Goal: Task Accomplishment & Management: Manage account settings

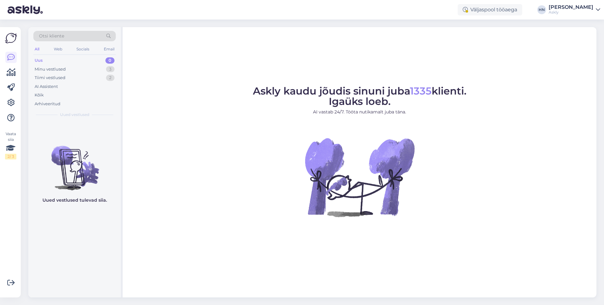
click at [559, 7] on div "[PERSON_NAME]" at bounding box center [571, 7] width 45 height 5
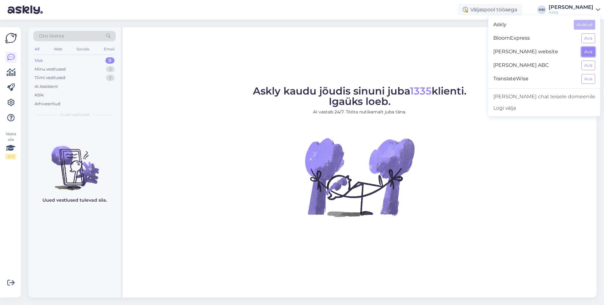
click at [582, 48] on button "Ava" at bounding box center [589, 52] width 14 height 10
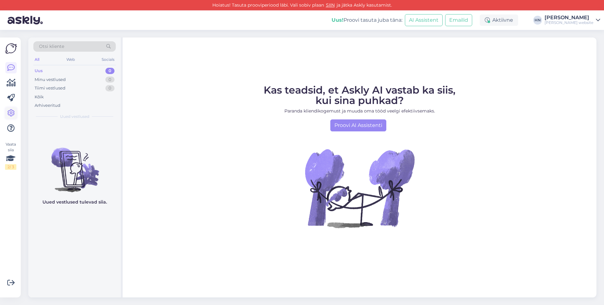
click at [11, 114] on icon at bounding box center [11, 113] width 8 height 8
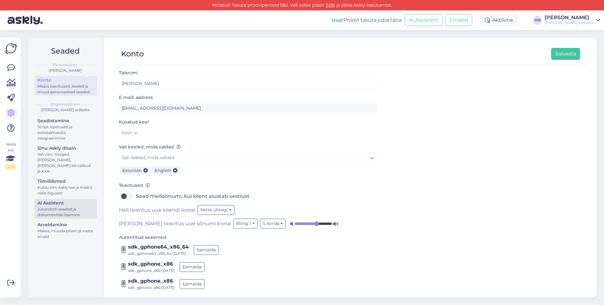
click at [60, 200] on div "AI Assistent" at bounding box center [65, 203] width 57 height 7
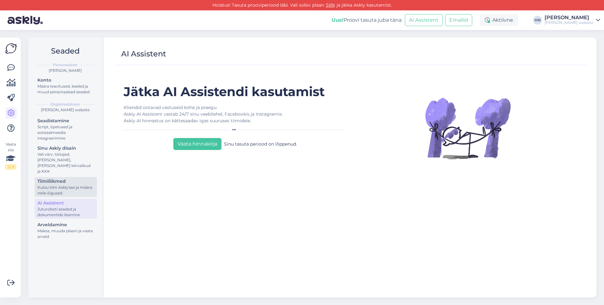
click at [59, 177] on link "Tiimiliikmed Kutsu tiim Askly'sse ja määra neile õigused" at bounding box center [66, 187] width 62 height 20
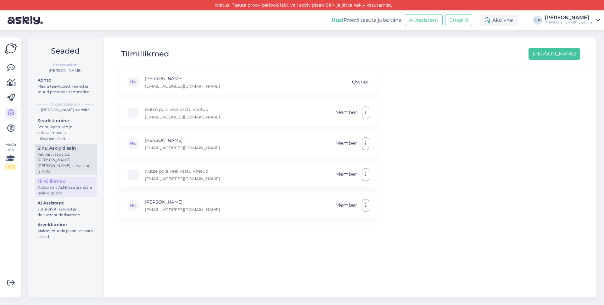
click at [62, 160] on div "Vali värv, tööajad, [PERSON_NAME], [PERSON_NAME] kiirvalikud ja KKK" at bounding box center [65, 162] width 57 height 23
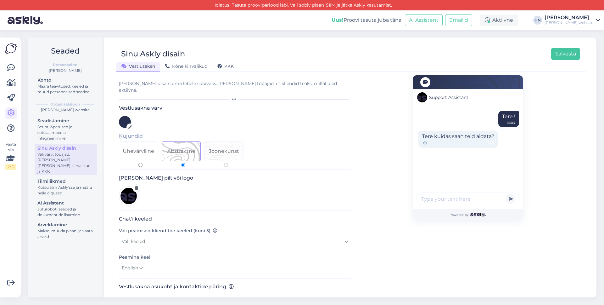
click at [579, 19] on div "[PERSON_NAME]" at bounding box center [569, 17] width 49 height 5
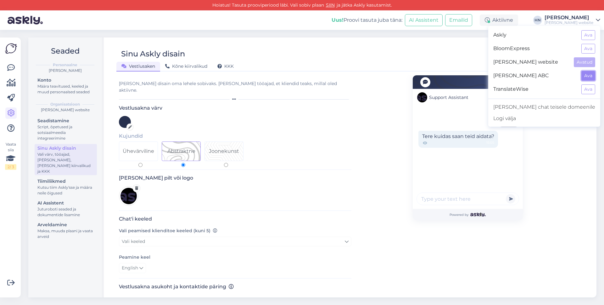
click at [587, 74] on button "Ava" at bounding box center [589, 76] width 14 height 10
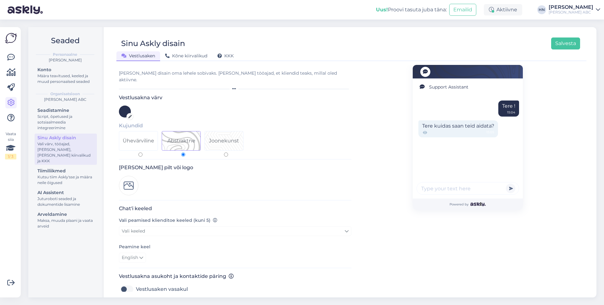
click at [572, 6] on div "[PERSON_NAME]" at bounding box center [571, 7] width 45 height 5
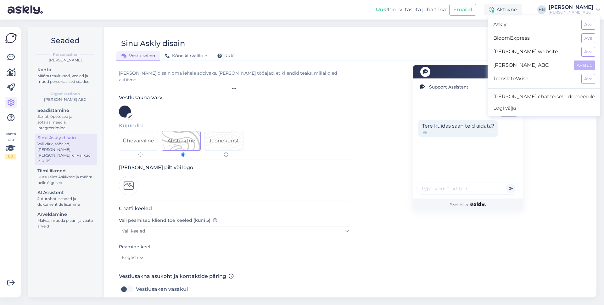
click at [470, 50] on div "Vestlusaken Kõne kiirvalikud KKK" at bounding box center [348, 54] width 464 height 11
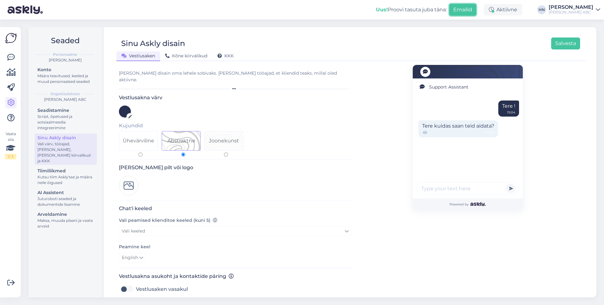
click at [471, 6] on button "Emailid" at bounding box center [463, 10] width 27 height 12
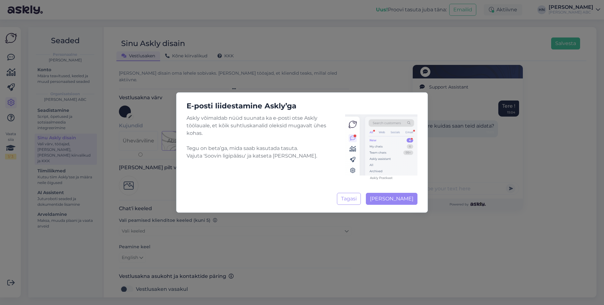
click at [410, 206] on div "E-posti liidestamine Askly’ga Askly võimaldab nüüd suunata ka e-posti otse Askl…" at bounding box center [302, 152] width 252 height 120
click at [408, 201] on span "[PERSON_NAME]" at bounding box center [391, 198] width 43 height 6
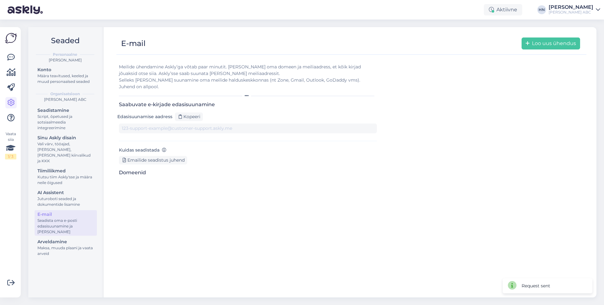
type input "[EMAIL_ADDRESS][DOMAIN_NAME][DOMAIN_NAME]"
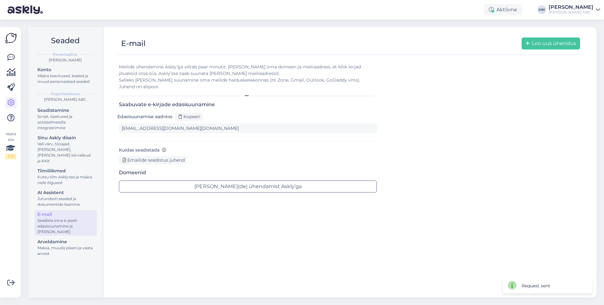
click at [231, 156] on div "Emailide seadistus juhend" at bounding box center [248, 160] width 258 height 8
click at [183, 158] on form "Meilide ühendamine Askly’ga võtab paar minutit. [PERSON_NAME] oma domeen ja mei…" at bounding box center [248, 128] width 258 height 139
click at [182, 156] on div "Emailide seadistus juhend" at bounding box center [153, 160] width 68 height 8
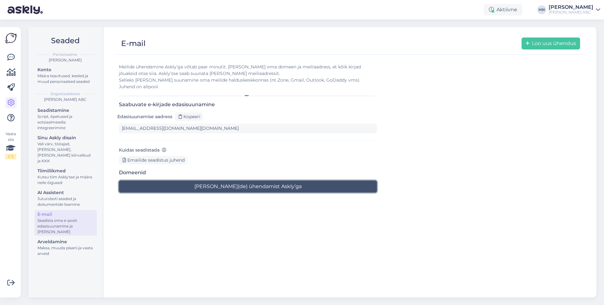
click at [285, 180] on button "[PERSON_NAME](de) ühendamist Askly’ga" at bounding box center [248, 186] width 258 height 12
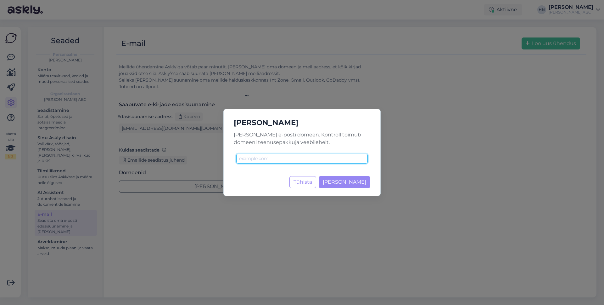
click at [283, 156] on input "text" at bounding box center [302, 159] width 132 height 10
type input "[DOMAIN_NAME]"
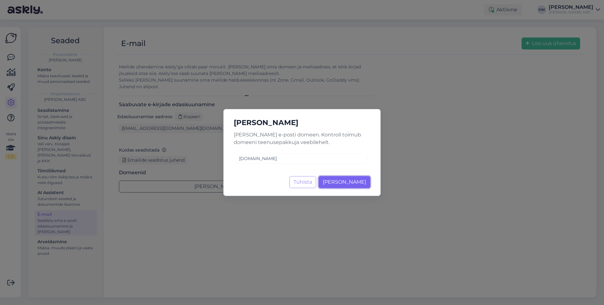
click at [335, 181] on span "[PERSON_NAME]" at bounding box center [344, 182] width 43 height 6
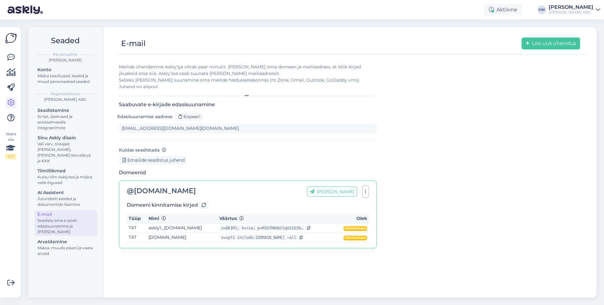
click at [218, 223] on td "askly1._[DOMAIN_NAME]" at bounding box center [182, 227] width 71 height 9
click at [170, 233] on td "[DOMAIN_NAME]" at bounding box center [182, 237] width 71 height 9
click at [311, 226] on icon at bounding box center [308, 228] width 3 height 4
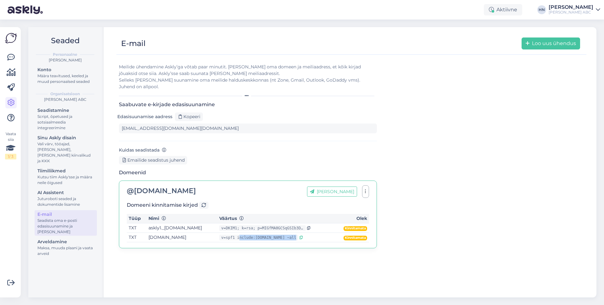
drag, startPoint x: 258, startPoint y: 232, endPoint x: 316, endPoint y: 233, distance: 58.2
click at [298, 235] on div "v=spf1 include:[DOMAIN_NAME] ~all" at bounding box center [258, 238] width 79 height 6
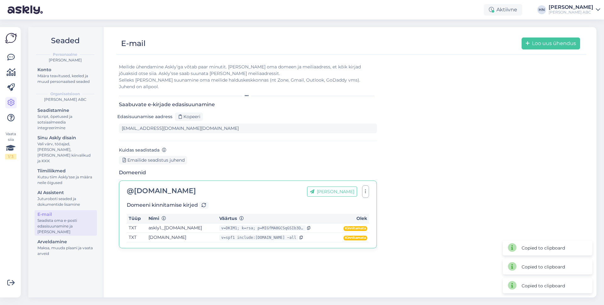
click at [309, 215] on th "Väärtus" at bounding box center [277, 218] width 118 height 9
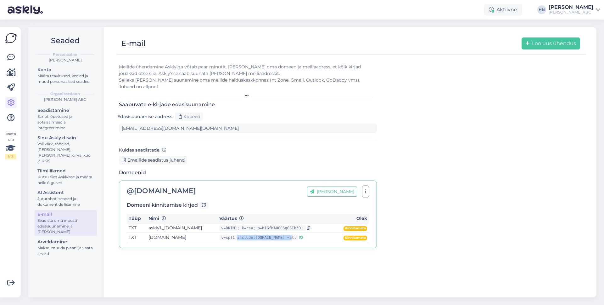
drag, startPoint x: 311, startPoint y: 233, endPoint x: 256, endPoint y: 232, distance: 54.8
click at [256, 235] on div "v=spf1 include:[DOMAIN_NAME] ~all" at bounding box center [258, 238] width 79 height 6
copy div "include:[DOMAIN_NAME]"
click at [386, 149] on div "Meilide ühendamine Askly’ga võtab paar minutit. [PERSON_NAME] oma domeen ja mei…" at bounding box center [351, 156] width 465 height 195
click at [207, 201] on div at bounding box center [203, 204] width 9 height 7
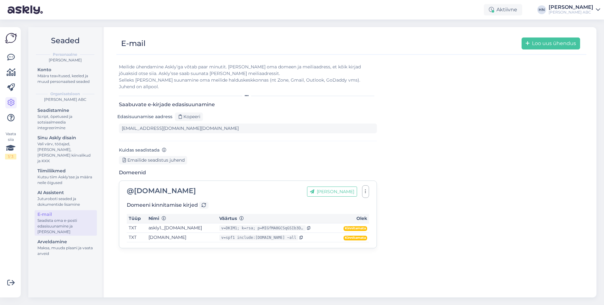
click at [407, 109] on div "Meilide ühendamine Askly’ga võtab paar minutit. [PERSON_NAME] oma domeen ja mei…" at bounding box center [351, 156] width 465 height 195
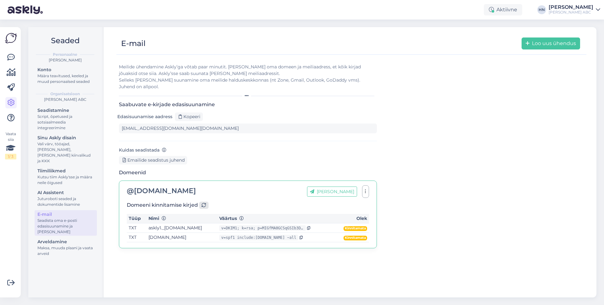
click at [200, 201] on div at bounding box center [203, 204] width 9 height 7
drag, startPoint x: 207, startPoint y: 186, endPoint x: 134, endPoint y: 187, distance: 72.7
click at [134, 187] on div "@ [DOMAIN_NAME] [PERSON_NAME]" at bounding box center [248, 191] width 242 height 10
copy div "[DOMAIN_NAME]"
click at [399, 45] on div "E-mail Loo uus ühendus" at bounding box center [348, 43] width 464 height 12
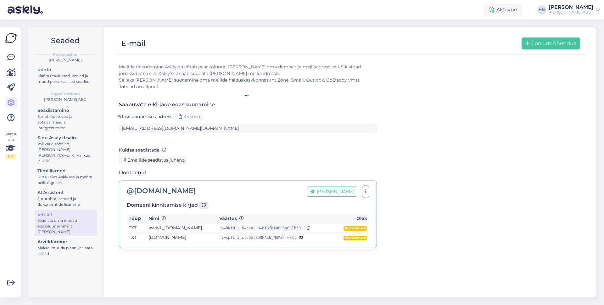
click at [202, 203] on icon at bounding box center [204, 205] width 4 height 4
drag, startPoint x: 145, startPoint y: 221, endPoint x: 187, endPoint y: 221, distance: 41.6
click at [187, 223] on td "askly1._[DOMAIN_NAME]" at bounding box center [182, 227] width 71 height 9
copy td "askly1._domainkey."
click at [283, 169] on h3 "Domeenid" at bounding box center [248, 172] width 258 height 6
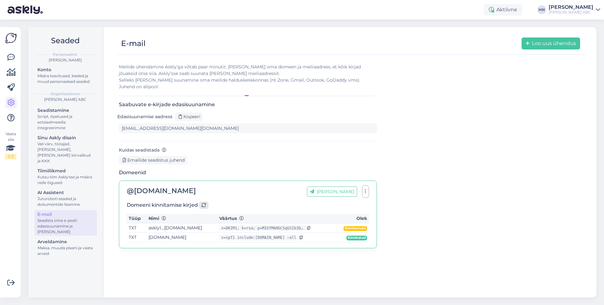
click at [206, 201] on div at bounding box center [203, 204] width 9 height 7
click at [204, 192] on div "@ [DOMAIN_NAME] [PERSON_NAME] aadress Domeeni kinnitamise kirjed Tüüp Nimi Väär…" at bounding box center [248, 214] width 258 height 68
click at [204, 203] on icon at bounding box center [204, 205] width 4 height 4
click at [306, 225] on div "v=DKIM1; k=rsa; p=MIGfMA0GCSqGSIb3DQEBAQUAA4GNADCBiQKBgQCoZ28V0+szeGI8QP2rINr3P…" at bounding box center [262, 228] width 87 height 6
click at [205, 203] on icon at bounding box center [204, 205] width 4 height 4
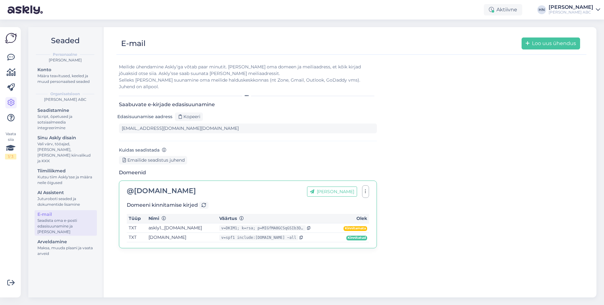
click at [240, 180] on div "@ [DOMAIN_NAME] [PERSON_NAME] aadress Domeeni kinnitamise kirjed Tüüp Nimi Väär…" at bounding box center [248, 214] width 258 height 68
click at [338, 128] on div "Saabuvate e-kirjade edasisuunamine Edasisuunamise aadress Kopeeri [EMAIL_ADDRES…" at bounding box center [248, 121] width 258 height 40
click at [204, 203] on icon at bounding box center [204, 205] width 4 height 4
click at [237, 169] on div "Domeenid @ [DOMAIN_NAME] [PERSON_NAME] aadress Domeeni kinnitamise kirjed Tüüp …" at bounding box center [248, 208] width 258 height 79
click at [237, 116] on div "Edasisuunamise aadress Kopeeri [EMAIL_ADDRESS][DOMAIN_NAME][DOMAIN_NAME]" at bounding box center [248, 122] width 258 height 21
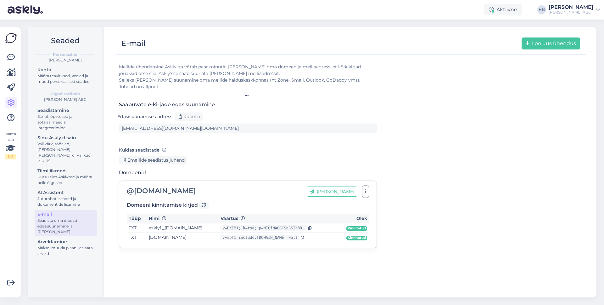
click at [241, 127] on div "Saabuvate e-kirjade edasisuunamine Edasisuunamise aadress Kopeeri [EMAIL_ADDRES…" at bounding box center [248, 121] width 258 height 40
click at [194, 113] on div "Kopeeri" at bounding box center [189, 116] width 28 height 8
click at [222, 101] on h3 "Saabuvate e-kirjade edasisuunamine" at bounding box center [248, 104] width 258 height 6
click at [123, 19] on div "Aktiivne [PERSON_NAME] [PERSON_NAME] ABC" at bounding box center [302, 10] width 604 height 20
click at [326, 33] on div "E-mail Loo uus ühendus" at bounding box center [351, 44] width 470 height 22
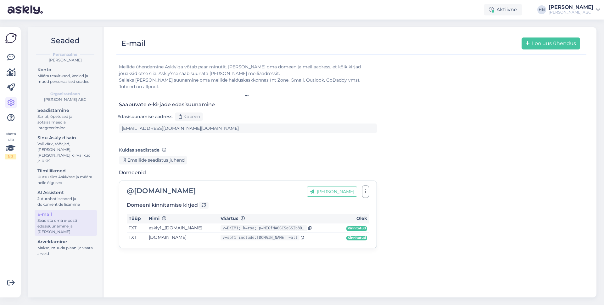
click at [326, 33] on div "E-mail Loo uus ühendus" at bounding box center [351, 44] width 470 height 22
click at [274, 32] on div "E-mail Loo uus ühendus Meilide ühendamine Askly’ga võtab paar minutit. [PERSON_…" at bounding box center [351, 162] width 490 height 270
click at [14, 54] on icon at bounding box center [11, 58] width 8 height 8
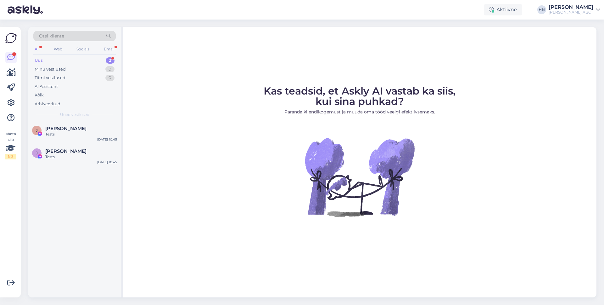
click at [102, 60] on div "Uus 2" at bounding box center [74, 60] width 82 height 9
click at [73, 128] on span "[PERSON_NAME]" at bounding box center [65, 129] width 41 height 6
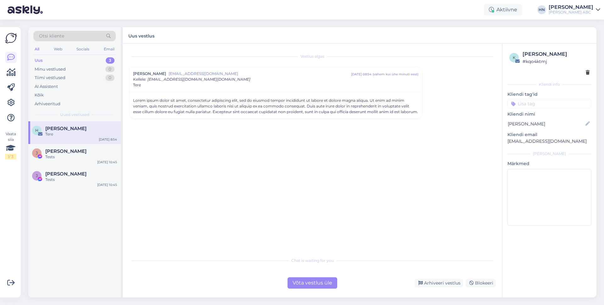
click at [302, 279] on div "Võta vestlus üle" at bounding box center [313, 282] width 50 height 11
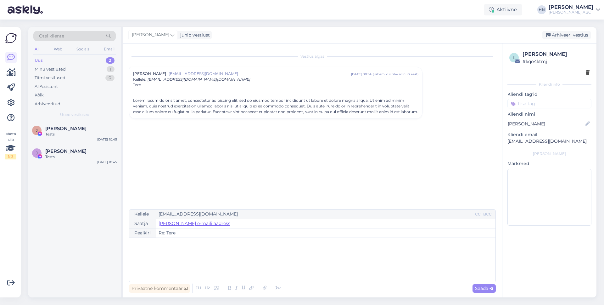
click at [211, 224] on link "[PERSON_NAME] e-maili aadress" at bounding box center [195, 223] width 72 height 7
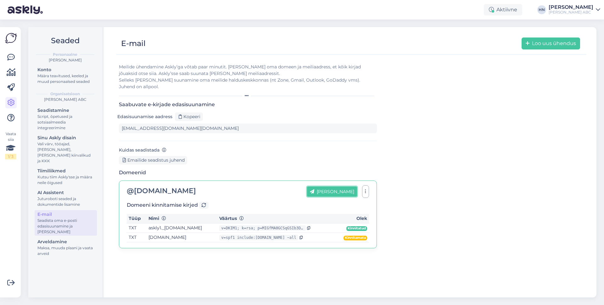
click at [341, 186] on button "[PERSON_NAME]" at bounding box center [332, 191] width 50 height 10
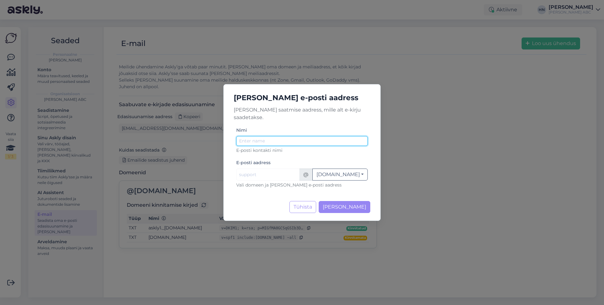
click at [264, 137] on input "Nimi" at bounding box center [302, 141] width 132 height 10
type input "[PERSON_NAME]"
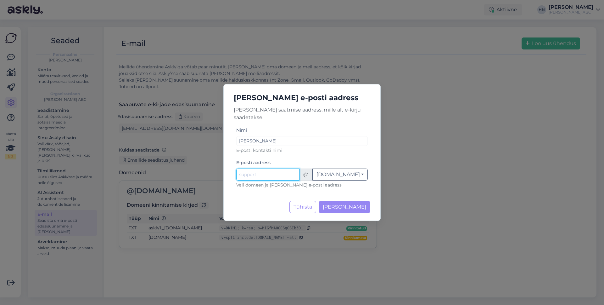
click at [253, 168] on input "Nimi" at bounding box center [267, 174] width 63 height 12
type input "hans"
click at [355, 169] on button "[DOMAIN_NAME]" at bounding box center [340, 174] width 55 height 12
click at [351, 153] on div "[PERSON_NAME] E-posti kontakti nimi E-posti aadress hans @ [DOMAIN_NAME] [DOMAI…" at bounding box center [302, 159] width 132 height 67
click at [356, 206] on button "[PERSON_NAME]" at bounding box center [345, 207] width 52 height 12
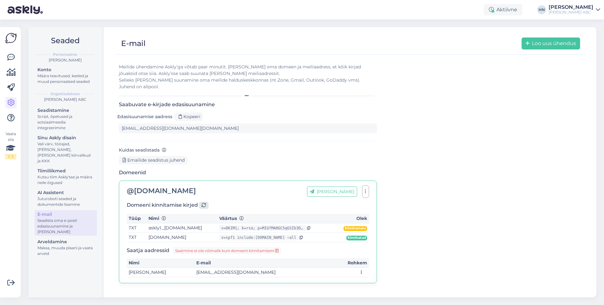
click at [206, 201] on div at bounding box center [203, 204] width 9 height 7
click at [218, 169] on h3 "Domeenid" at bounding box center [248, 172] width 258 height 6
click at [12, 58] on icon at bounding box center [11, 58] width 8 height 8
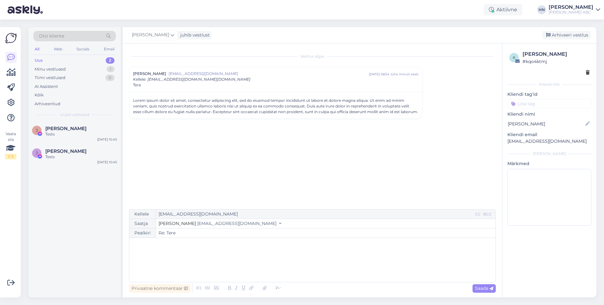
click at [169, 244] on p "﻿" at bounding box center [313, 244] width 360 height 7
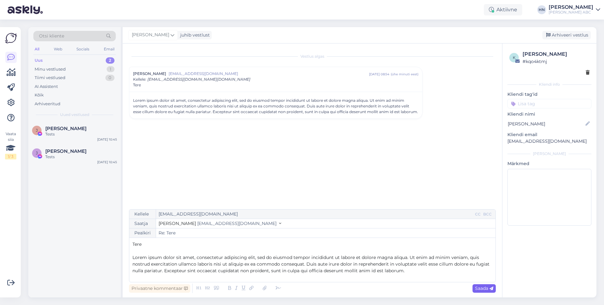
click at [475, 286] on span "Saada" at bounding box center [484, 288] width 18 height 6
type input "Re: Re: Tere"
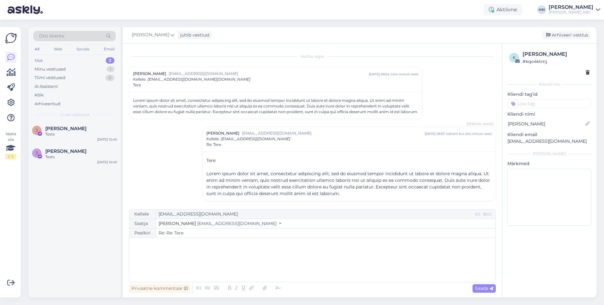
scroll to position [1, 0]
click at [193, 77] on span "[EMAIL_ADDRESS][DOMAIN_NAME][DOMAIN_NAME]" at bounding box center [199, 78] width 103 height 5
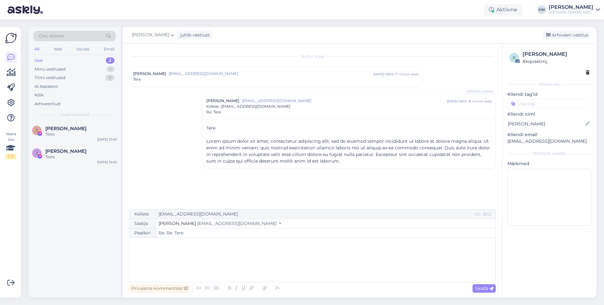
click at [193, 77] on div "Tere" at bounding box center [276, 79] width 286 height 6
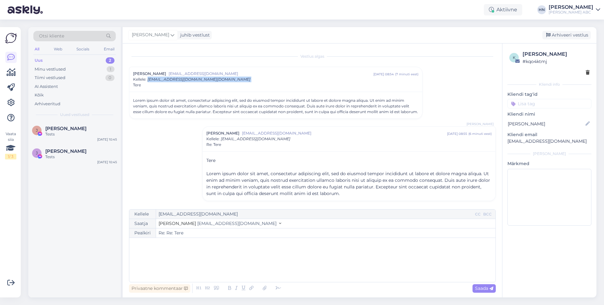
drag, startPoint x: 148, startPoint y: 79, endPoint x: 250, endPoint y: 81, distance: 101.7
click at [250, 81] on div "[PERSON_NAME] [EMAIL_ADDRESS][DOMAIN_NAME] [DATE] 08:54 ( 7 minuti eest ) Kelle…" at bounding box center [276, 79] width 286 height 17
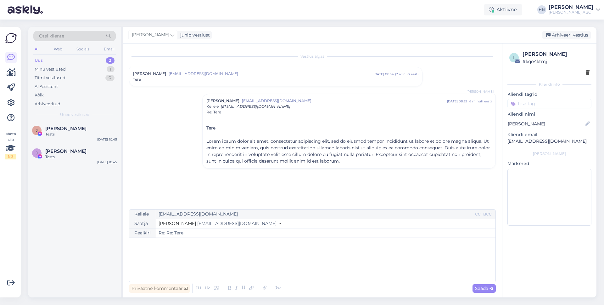
copy span "[EMAIL_ADDRESS][DOMAIN_NAME][DOMAIN_NAME]"
click at [250, 81] on div "Tere" at bounding box center [276, 79] width 286 height 6
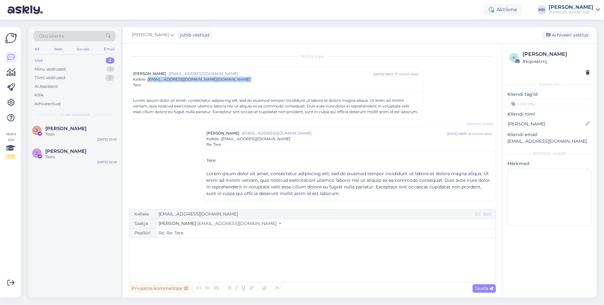
drag, startPoint x: 250, startPoint y: 81, endPoint x: 148, endPoint y: 79, distance: 101.4
click at [148, 79] on div "[PERSON_NAME] [EMAIL_ADDRESS][DOMAIN_NAME] [DATE] 08:54 ( 7 minuti eest ) Kelle…" at bounding box center [276, 79] width 286 height 17
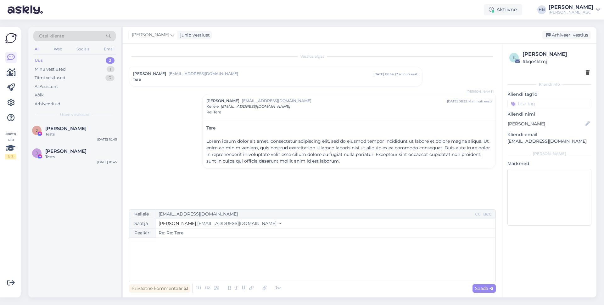
click at [148, 79] on div "Tere" at bounding box center [276, 79] width 286 height 6
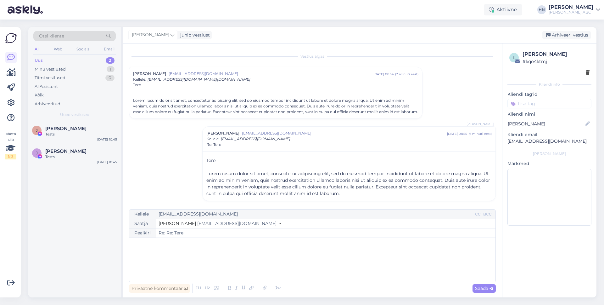
drag, startPoint x: 148, startPoint y: 79, endPoint x: 224, endPoint y: 83, distance: 75.6
click at [224, 83] on div "[PERSON_NAME] [EMAIL_ADDRESS][DOMAIN_NAME] [DATE] 08:54 ( 7 minuti eest ) Kelle…" at bounding box center [276, 79] width 286 height 17
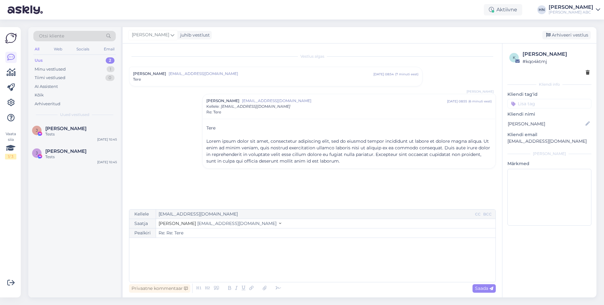
click at [224, 83] on div "[PERSON_NAME] [EMAIL_ADDRESS][DOMAIN_NAME] [DATE] 08:54 ( 7 minuti eest ) Tere" at bounding box center [275, 76] width 293 height 19
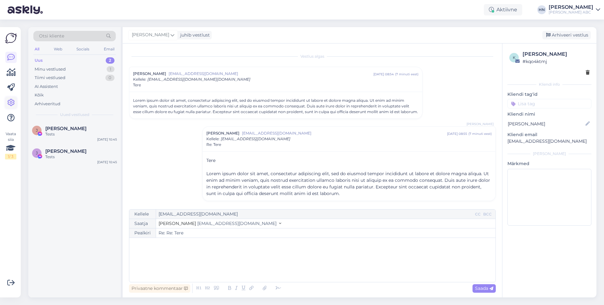
click at [14, 102] on icon at bounding box center [11, 103] width 8 height 8
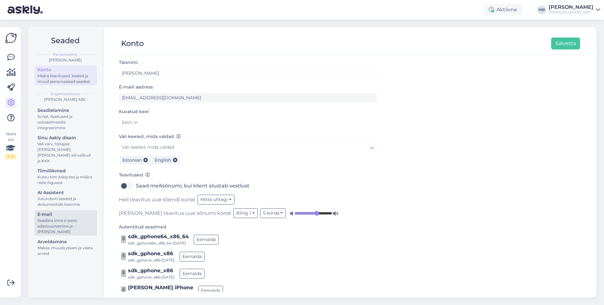
click at [76, 218] on div "Seadista oma e-posti edasisuunamine ja [PERSON_NAME]" at bounding box center [65, 226] width 57 height 17
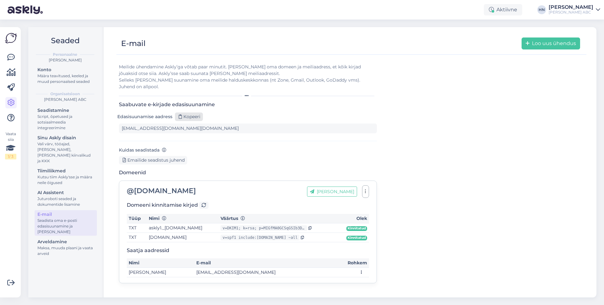
click at [188, 112] on div "Kopeeri" at bounding box center [189, 116] width 28 height 8
click at [15, 59] on link at bounding box center [10, 57] width 11 height 11
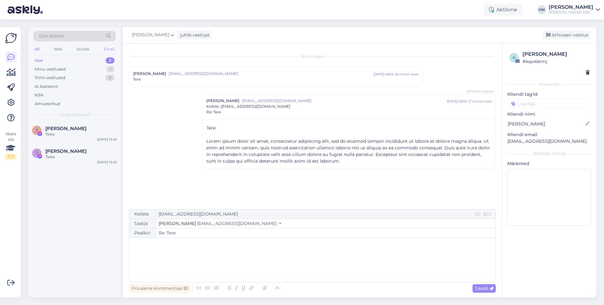
click at [106, 53] on div "Email" at bounding box center [109, 49] width 13 height 8
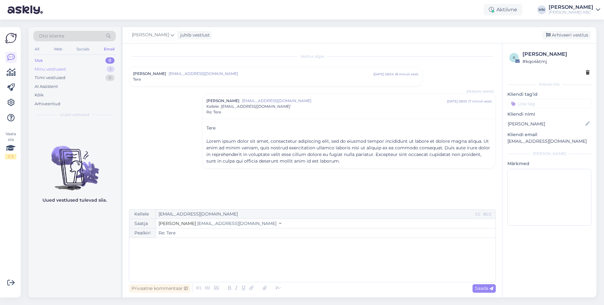
click at [80, 72] on div "Minu vestlused 1" at bounding box center [74, 69] width 82 height 9
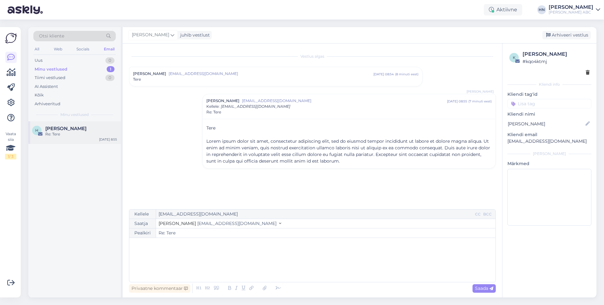
click at [80, 128] on span "[PERSON_NAME]" at bounding box center [65, 129] width 41 height 6
click at [101, 139] on div "[DATE] 8:55" at bounding box center [108, 139] width 18 height 5
click at [100, 139] on div "[DATE] 8:55" at bounding box center [108, 139] width 18 height 5
click at [101, 127] on div "[PERSON_NAME]" at bounding box center [81, 129] width 72 height 6
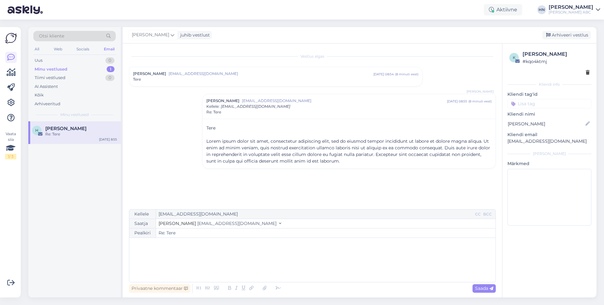
click at [101, 127] on div "[PERSON_NAME]" at bounding box center [81, 129] width 72 height 6
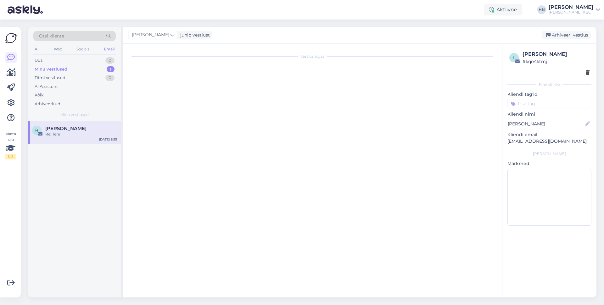
click at [101, 127] on div "[PERSON_NAME]" at bounding box center [81, 129] width 72 height 6
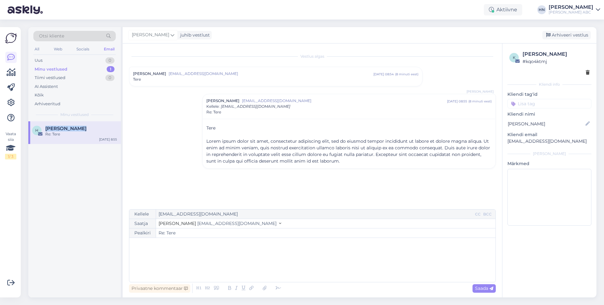
click at [101, 127] on div "[PERSON_NAME]" at bounding box center [81, 129] width 72 height 6
type input "Re: Hello"
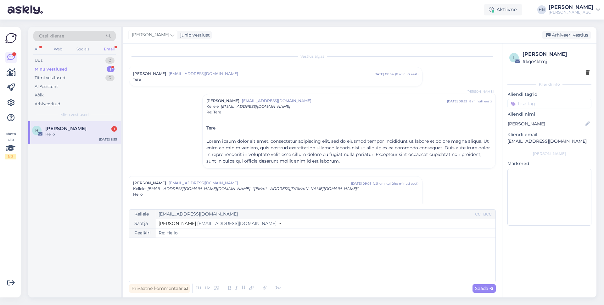
scroll to position [18, 0]
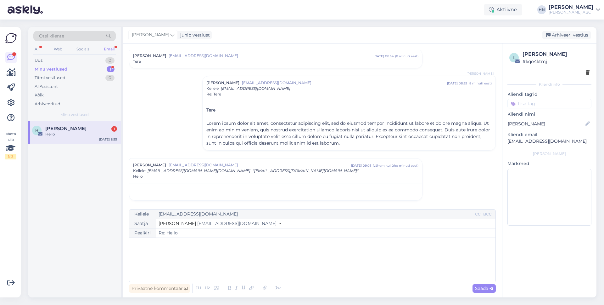
click at [88, 140] on div "H [PERSON_NAME] 1 Hello [DATE] 8:55" at bounding box center [74, 132] width 93 height 23
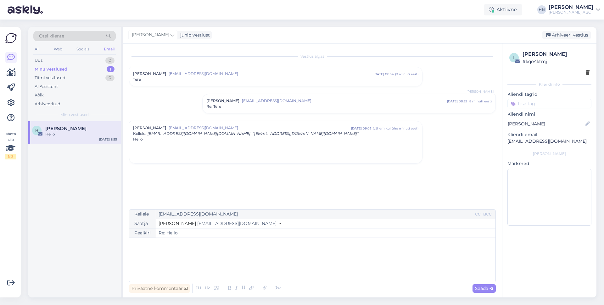
click at [282, 270] on div "﻿" at bounding box center [313, 260] width 360 height 38
click at [242, 222] on span "[EMAIL_ADDRESS][DOMAIN_NAME]" at bounding box center [236, 223] width 79 height 6
click at [248, 201] on div "Vestlus [PERSON_NAME] [EMAIL_ADDRESS][DOMAIN_NAME] [DATE] 08:54 ( 9 minuti eest…" at bounding box center [315, 127] width 373 height 154
click at [476, 289] on span "Saada" at bounding box center [484, 288] width 18 height 6
type input "Re: Hello"
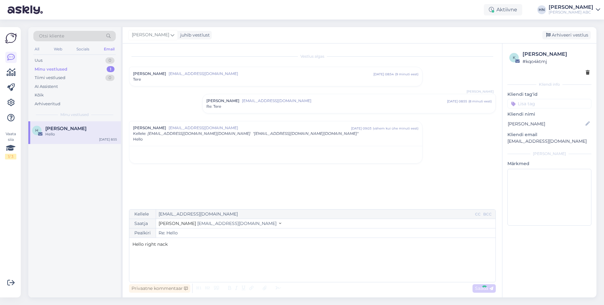
scroll to position [13, 0]
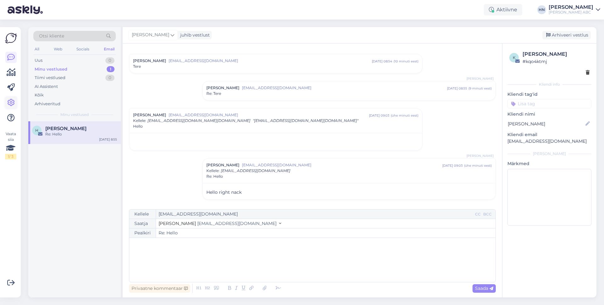
click at [7, 104] on link at bounding box center [10, 102] width 11 height 11
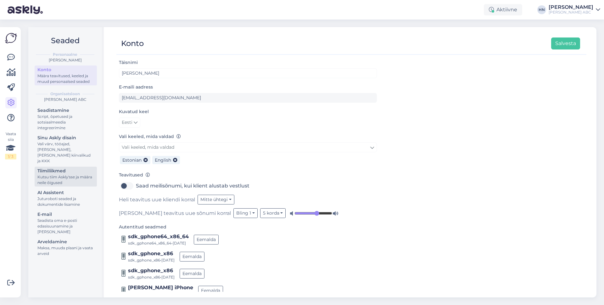
click at [66, 177] on div "Kutsu tiim Askly'sse ja määra neile õigused" at bounding box center [65, 179] width 57 height 11
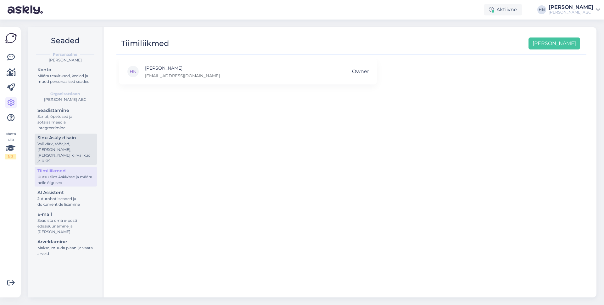
click at [69, 137] on div "Sinu Askly disain" at bounding box center [65, 137] width 57 height 7
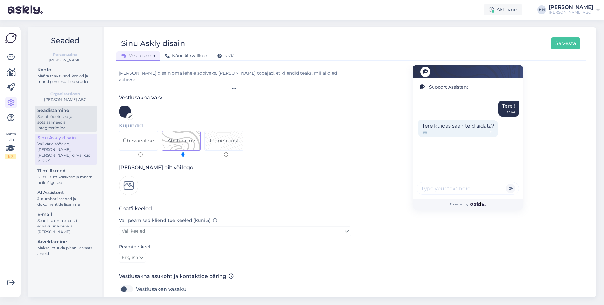
click at [70, 115] on div "Script, õpetused ja sotsiaalmeedia integreerimine" at bounding box center [65, 122] width 57 height 17
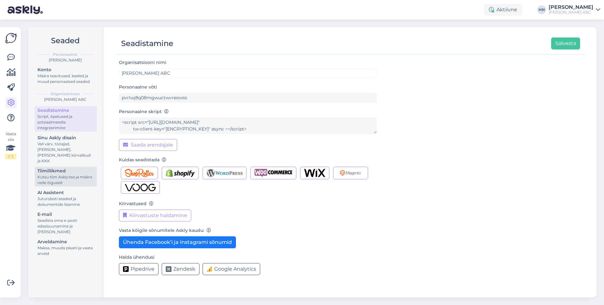
click at [91, 167] on div "Tiimiliikmed" at bounding box center [65, 170] width 57 height 7
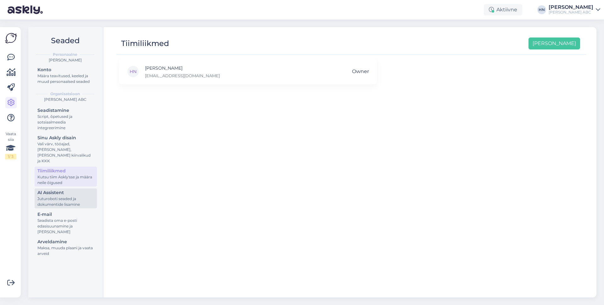
click at [80, 196] on div "Juturoboti seaded ja dokumentide lisamine" at bounding box center [65, 201] width 57 height 11
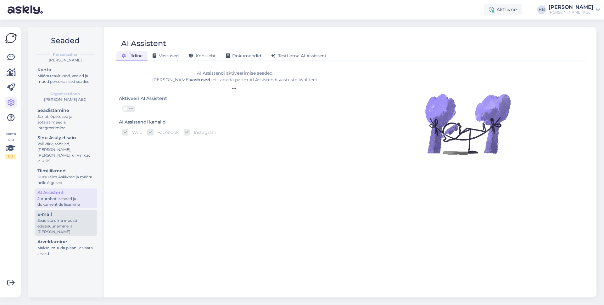
click at [73, 218] on div "Seadista oma e-posti edasisuunamine ja [PERSON_NAME]" at bounding box center [65, 226] width 57 height 17
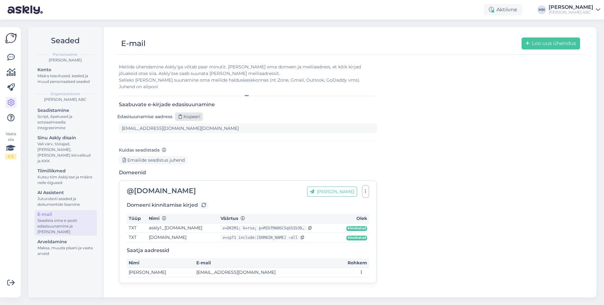
click at [198, 112] on div "Kopeeri" at bounding box center [189, 116] width 28 height 8
click at [12, 54] on icon at bounding box center [11, 58] width 8 height 8
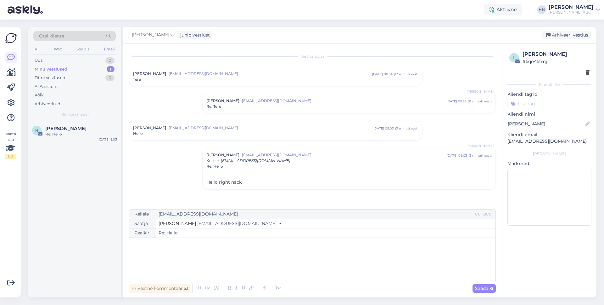
click at [37, 48] on div "All" at bounding box center [36, 49] width 7 height 8
click at [44, 66] on div "Minu vestlused" at bounding box center [51, 69] width 33 height 6
click at [45, 57] on div "Uus 2" at bounding box center [74, 60] width 82 height 9
click at [51, 61] on div "Uus 2" at bounding box center [74, 60] width 82 height 9
click at [57, 130] on span "[PERSON_NAME]" at bounding box center [65, 129] width 41 height 6
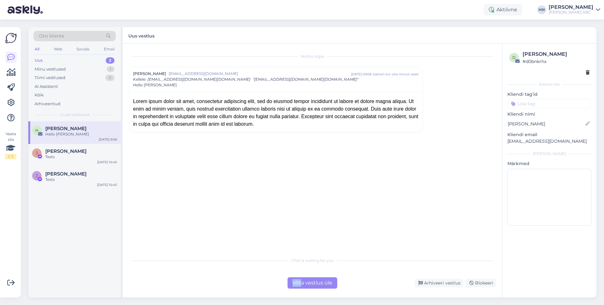
click at [303, 279] on div "Võta vestlus üle" at bounding box center [313, 282] width 50 height 11
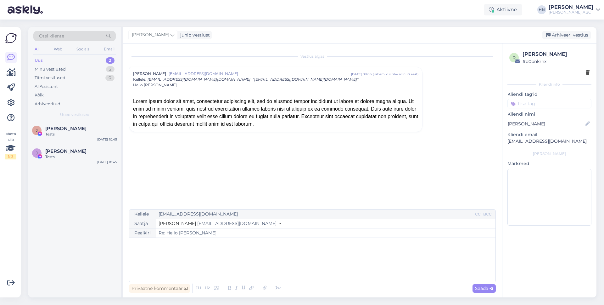
click at [303, 279] on div "Kellele [EMAIL_ADDRESS][DOMAIN_NAME] CC BCC Saatja [PERSON_NAME] [PERSON_NAME][…" at bounding box center [312, 245] width 367 height 73
click at [292, 259] on div "﻿" at bounding box center [313, 260] width 360 height 38
click at [481, 282] on div "Privaatne kommentaar Saada" at bounding box center [312, 288] width 367 height 12
click at [481, 286] on span "Saada" at bounding box center [484, 288] width 18 height 6
type input "Re: Hello [PERSON_NAME]"
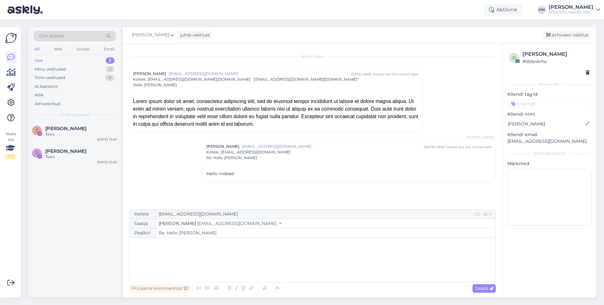
click at [368, 186] on div "Vestlus [PERSON_NAME] [EMAIL_ADDRESS][DOMAIN_NAME] [DATE] 09:06 ( vähem [PERSON…" at bounding box center [315, 127] width 373 height 154
click at [575, 10] on div "[PERSON_NAME] ABC" at bounding box center [571, 12] width 45 height 5
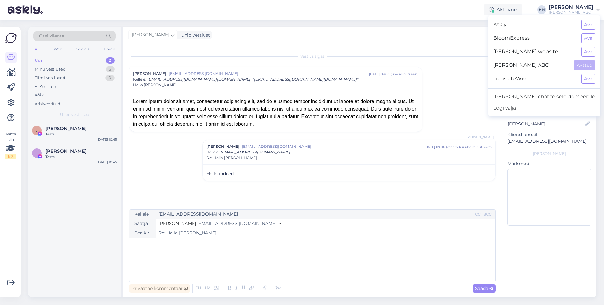
click at [575, 10] on div "[PERSON_NAME] ABC" at bounding box center [571, 12] width 45 height 5
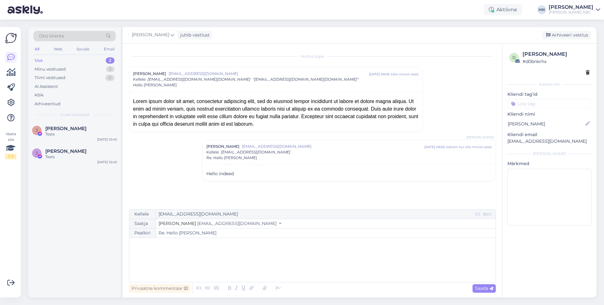
click at [575, 10] on div "[PERSON_NAME] ABC" at bounding box center [571, 12] width 45 height 5
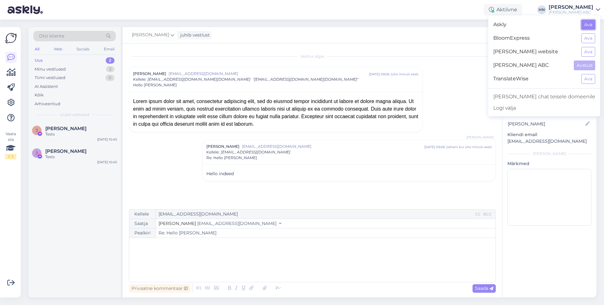
click at [595, 23] on button "Ava" at bounding box center [589, 25] width 14 height 10
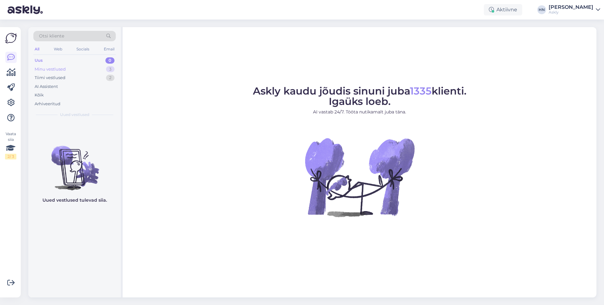
click at [87, 67] on div "Minu vestlused 3" at bounding box center [74, 69] width 82 height 9
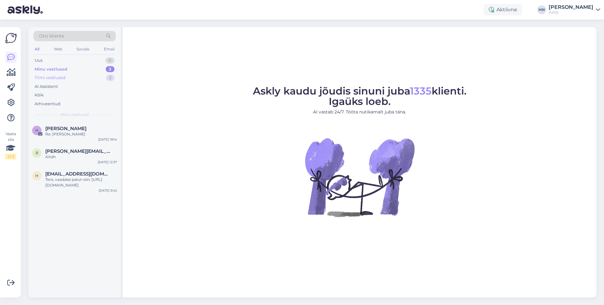
click at [85, 79] on div "Tiimi vestlused 2" at bounding box center [74, 77] width 82 height 9
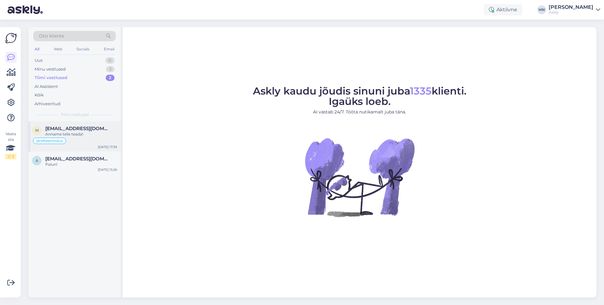
click at [82, 129] on span "[EMAIL_ADDRESS][DOMAIN_NAME]" at bounding box center [77, 129] width 65 height 6
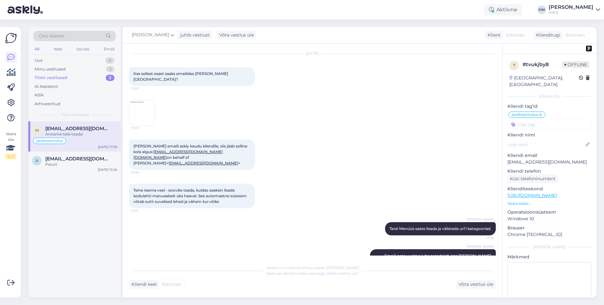
scroll to position [1707, 0]
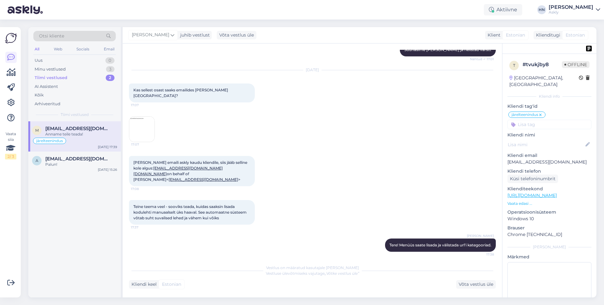
click at [146, 142] on img at bounding box center [141, 128] width 25 height 25
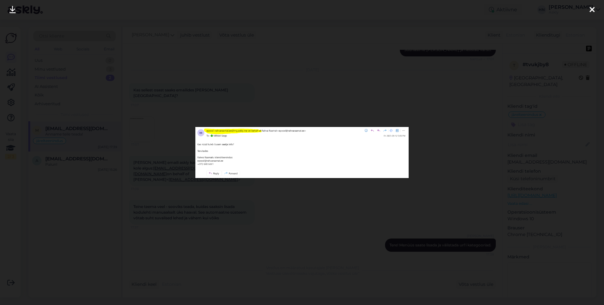
click at [211, 94] on div at bounding box center [302, 152] width 604 height 305
click at [211, 73] on div "[DATE]" at bounding box center [312, 70] width 367 height 6
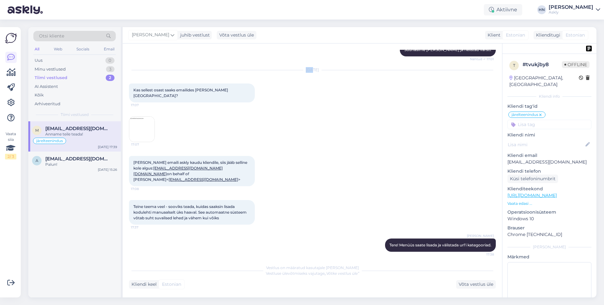
click at [136, 142] on img at bounding box center [141, 128] width 25 height 25
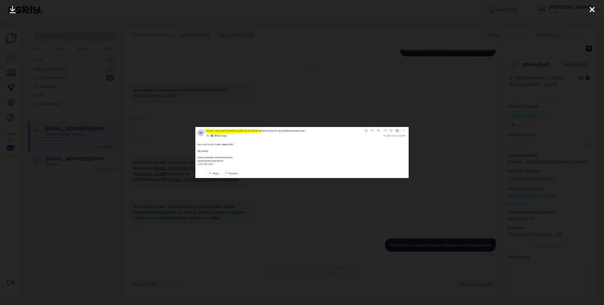
click at [365, 64] on div at bounding box center [302, 152] width 604 height 305
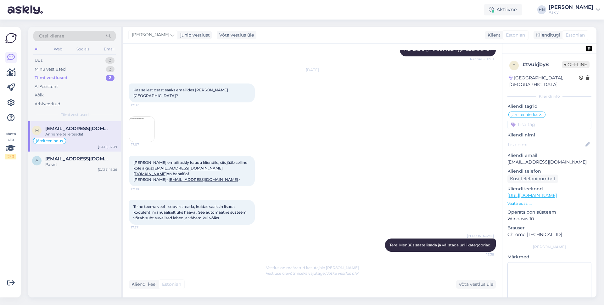
click at [578, 12] on div "Askly" at bounding box center [571, 12] width 45 height 5
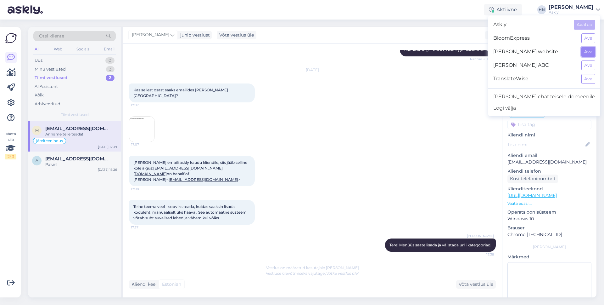
click at [590, 55] on button "Ava" at bounding box center [589, 52] width 14 height 10
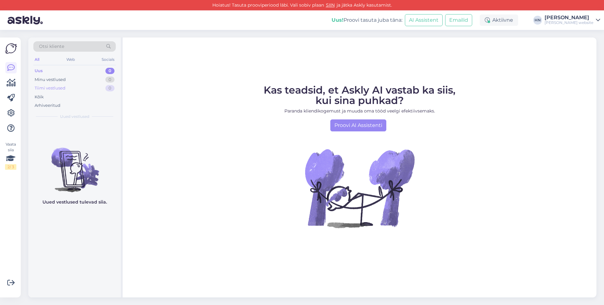
click at [60, 87] on div "Tiimi vestlused" at bounding box center [50, 88] width 31 height 6
click at [553, 28] on div "Uus! Proovi tasuta [PERSON_NAME]: AI Assistent Emailid Aktiivne [PERSON_NAME] […" at bounding box center [302, 20] width 604 height 20
click at [562, 20] on div "[PERSON_NAME] website" at bounding box center [569, 22] width 49 height 5
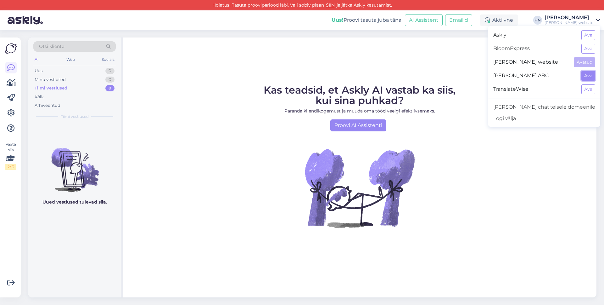
click at [587, 75] on button "Ava" at bounding box center [589, 76] width 14 height 10
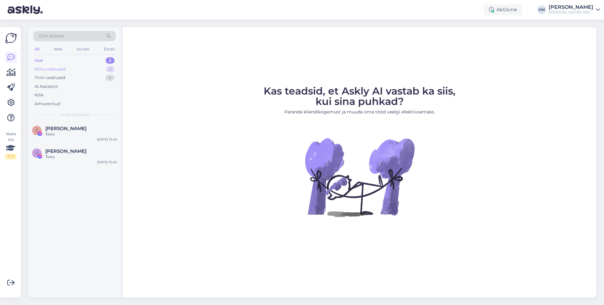
click at [92, 70] on div "Minu vestlused 2" at bounding box center [74, 69] width 82 height 9
click at [82, 138] on div "H [PERSON_NAME] Re: Hello [PERSON_NAME] [DATE] 9:06" at bounding box center [74, 132] width 93 height 23
click at [11, 101] on icon at bounding box center [11, 103] width 8 height 8
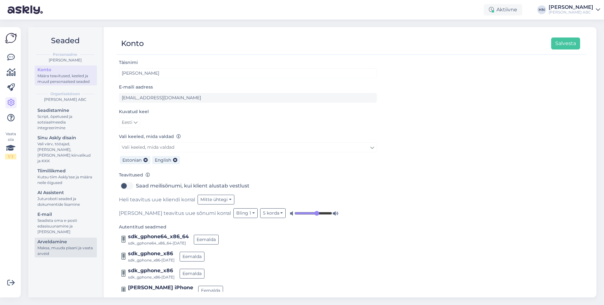
click at [60, 245] on div "Maksa, muuda plaani ja vaata arveid" at bounding box center [65, 250] width 57 height 11
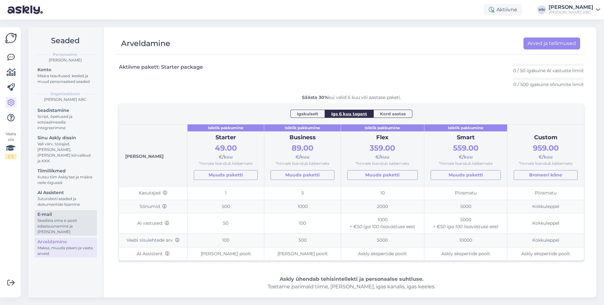
click at [63, 224] on div "Seadista oma e-posti edasisuunamine ja [PERSON_NAME]" at bounding box center [65, 226] width 57 height 17
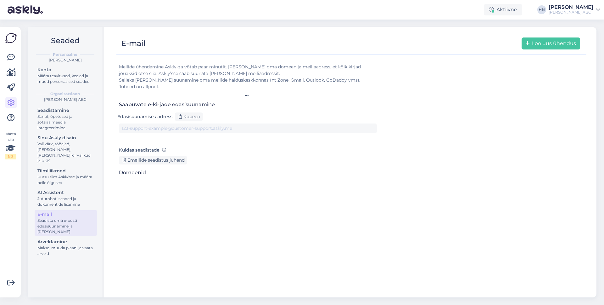
type input "[EMAIL_ADDRESS][DOMAIN_NAME][DOMAIN_NAME]"
